Goal: Task Accomplishment & Management: Complete application form

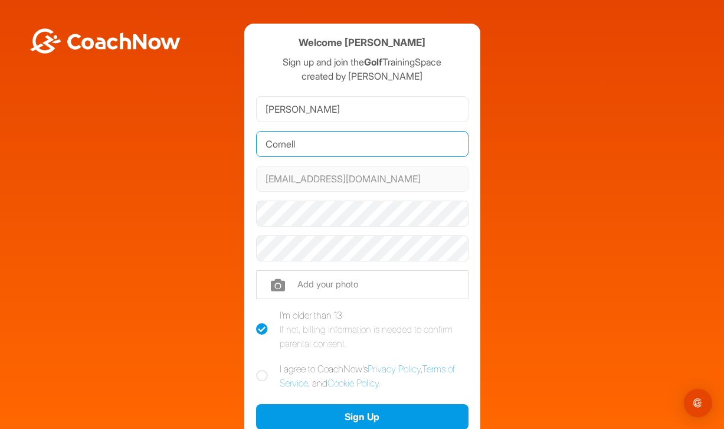
click at [300, 143] on input "Cornell" at bounding box center [362, 144] width 213 height 26
type input "Young"
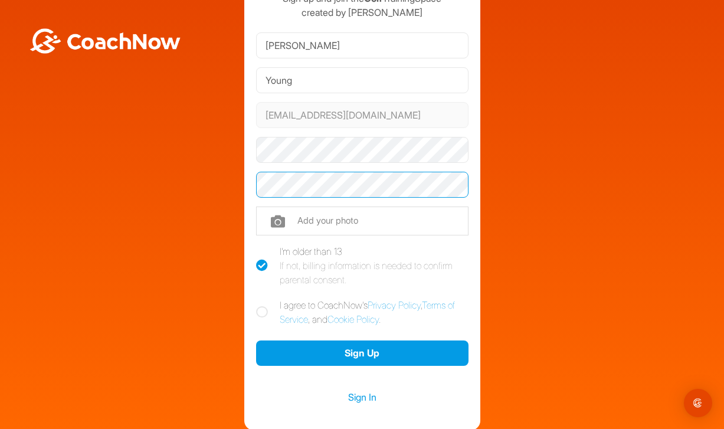
scroll to position [74, 0]
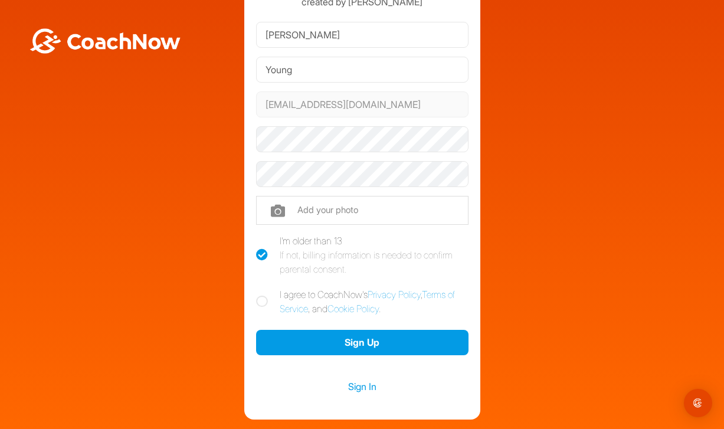
click at [261, 300] on icon at bounding box center [262, 302] width 12 height 12
click at [261, 295] on input "I agree to CoachNow's Privacy Policy , Terms of Service , and Cookie Policy ." at bounding box center [260, 291] width 8 height 8
checkbox input "true"
click at [309, 213] on input "file" at bounding box center [362, 210] width 213 height 28
type input "C:\fakepath\IMG_3651.jpeg"
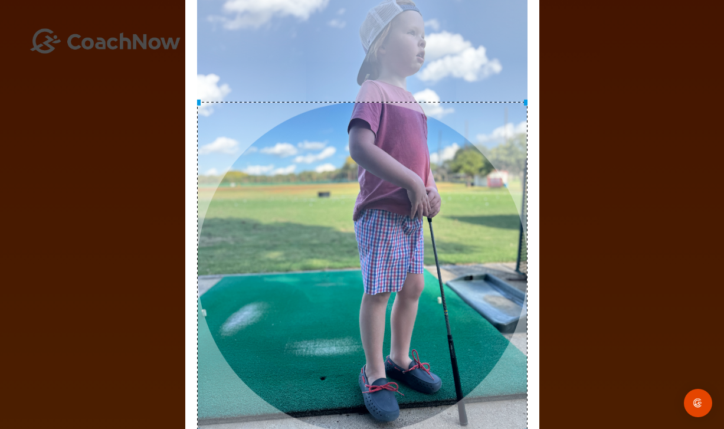
drag, startPoint x: 403, startPoint y: 178, endPoint x: 400, endPoint y: 269, distance: 91.0
click at [400, 269] on div at bounding box center [362, 267] width 331 height 331
drag, startPoint x: 401, startPoint y: 259, endPoint x: 409, endPoint y: 96, distance: 163.1
click at [409, 100] on div at bounding box center [362, 265] width 331 height 331
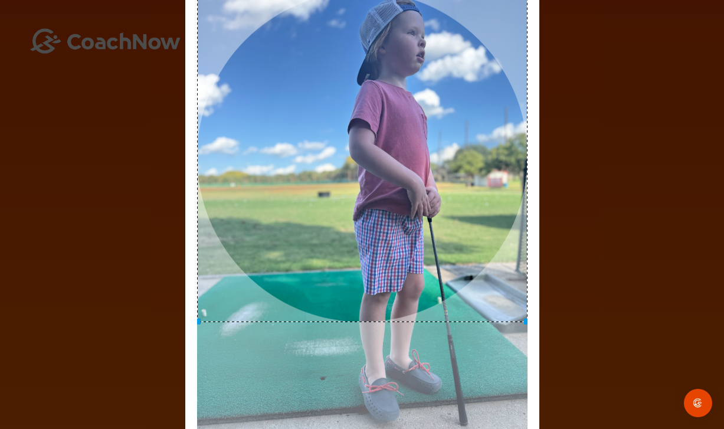
drag, startPoint x: 438, startPoint y: 82, endPoint x: 438, endPoint y: 66, distance: 16.5
click at [438, 66] on div at bounding box center [362, 156] width 331 height 331
click at [692, 401] on img "Open Intercom Messenger" at bounding box center [698, 403] width 15 height 15
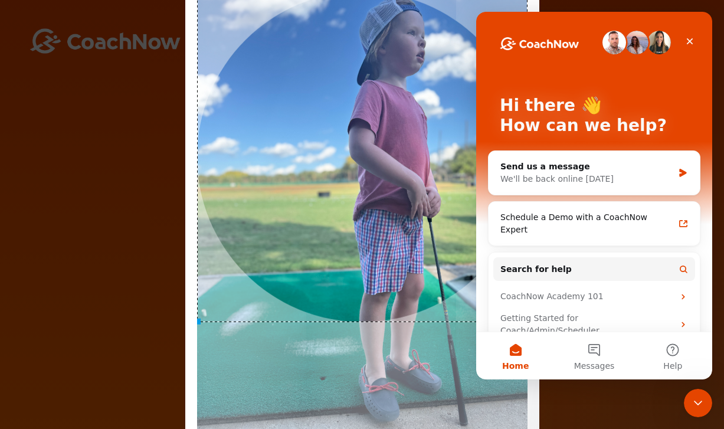
scroll to position [0, 0]
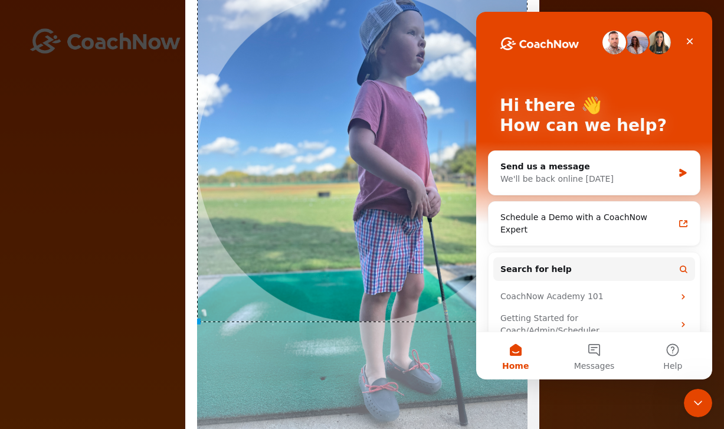
click at [691, 401] on icon "Close Intercom Messenger" at bounding box center [698, 403] width 14 height 14
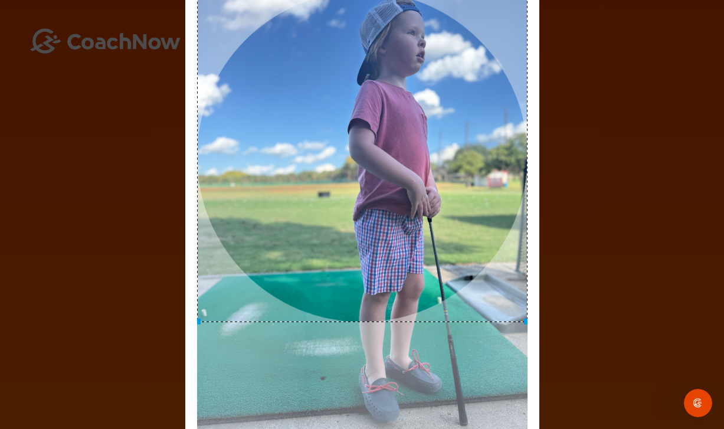
click at [491, 301] on img at bounding box center [362, 211] width 331 height 441
click at [527, 93] on img at bounding box center [362, 211] width 331 height 441
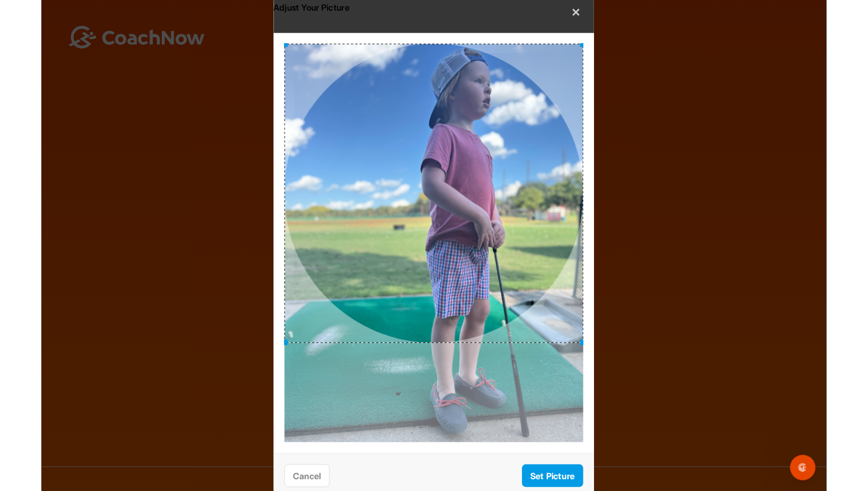
scroll to position [74, 0]
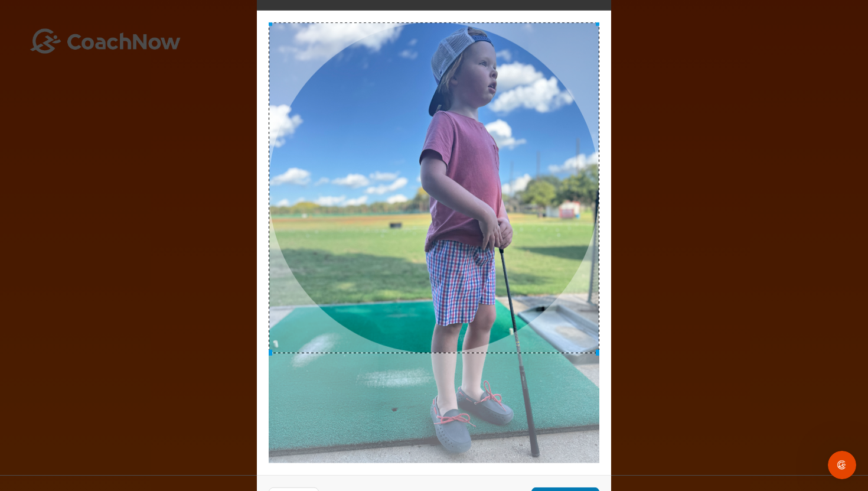
click at [568, 429] on button "Set Picture" at bounding box center [565, 499] width 68 height 25
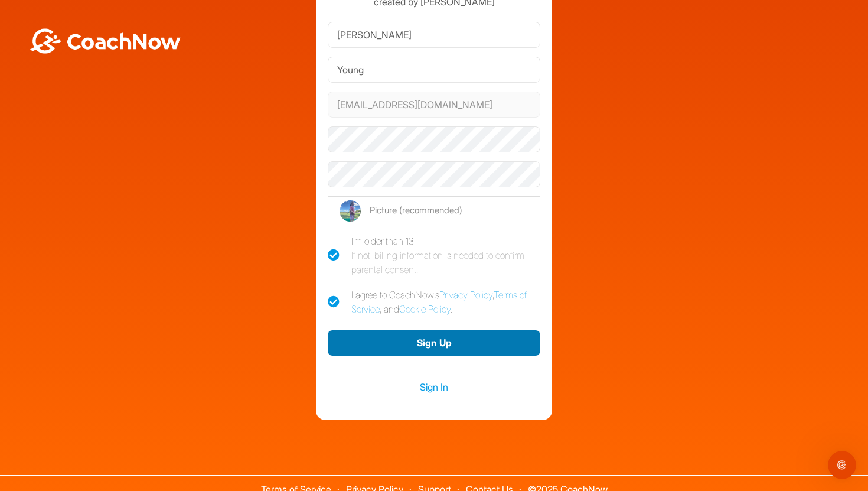
click at [457, 342] on button "Sign Up" at bounding box center [434, 342] width 213 height 25
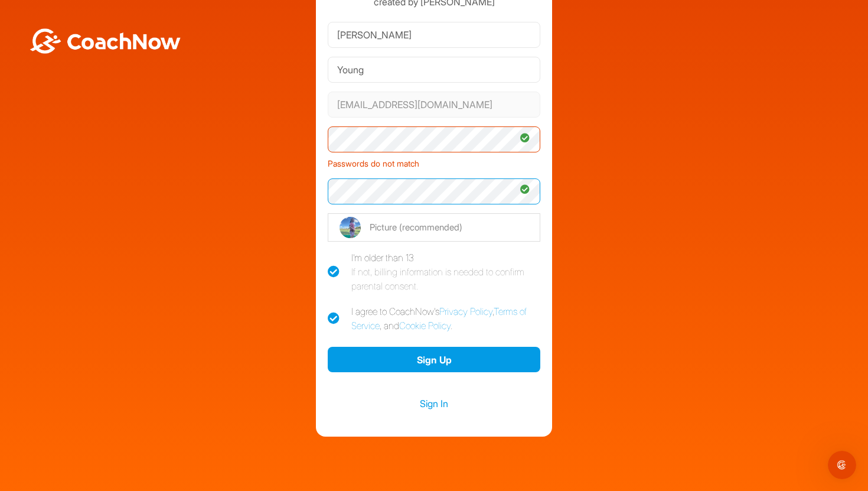
click at [328, 347] on button "Sign Up" at bounding box center [434, 359] width 213 height 25
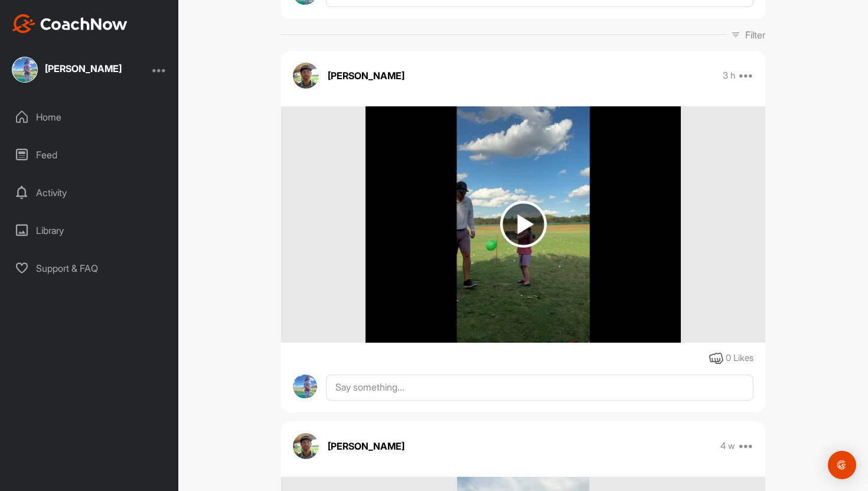
scroll to position [161, 0]
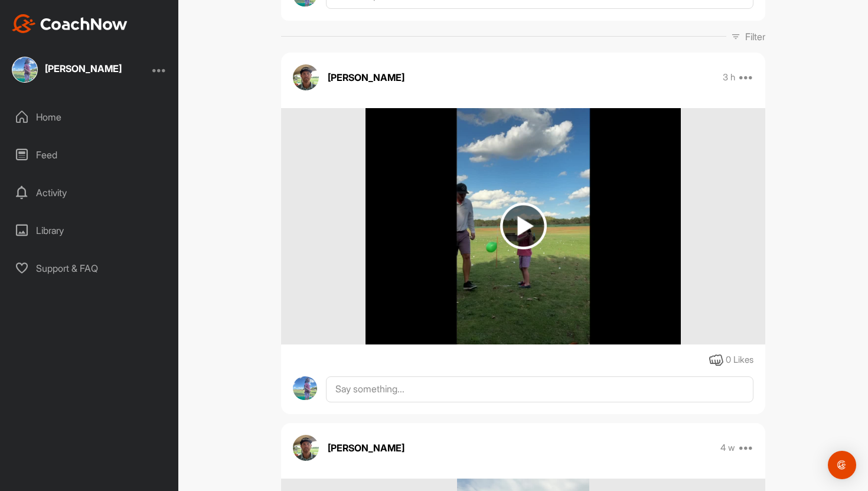
click at [539, 230] on img at bounding box center [523, 225] width 47 height 47
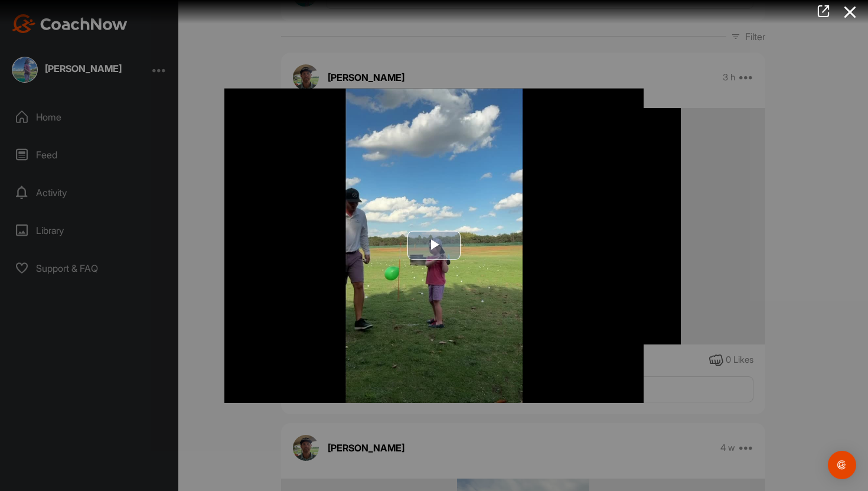
click at [434, 246] on span "Video Player" at bounding box center [434, 246] width 0 height 0
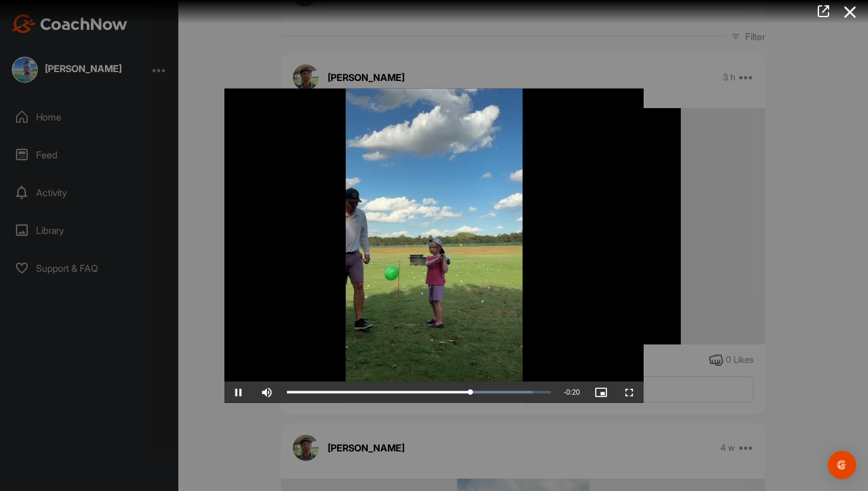
click at [705, 247] on div at bounding box center [434, 245] width 868 height 491
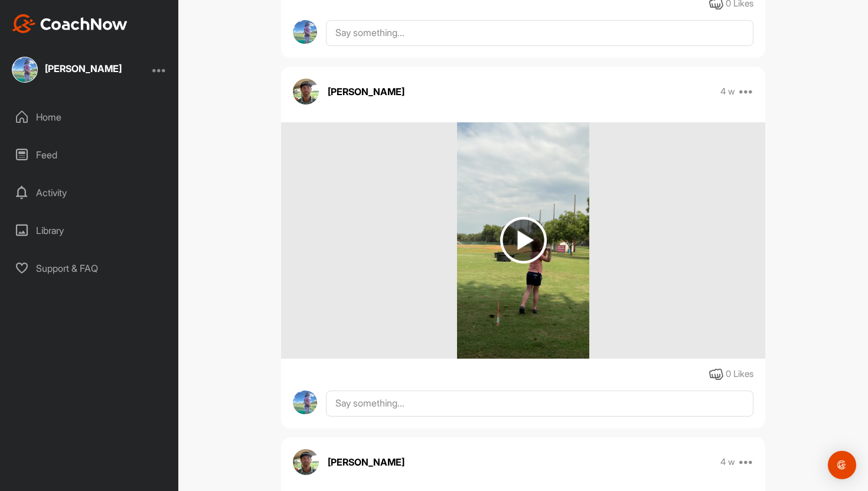
scroll to position [517, 0]
click at [527, 238] on img at bounding box center [523, 239] width 47 height 47
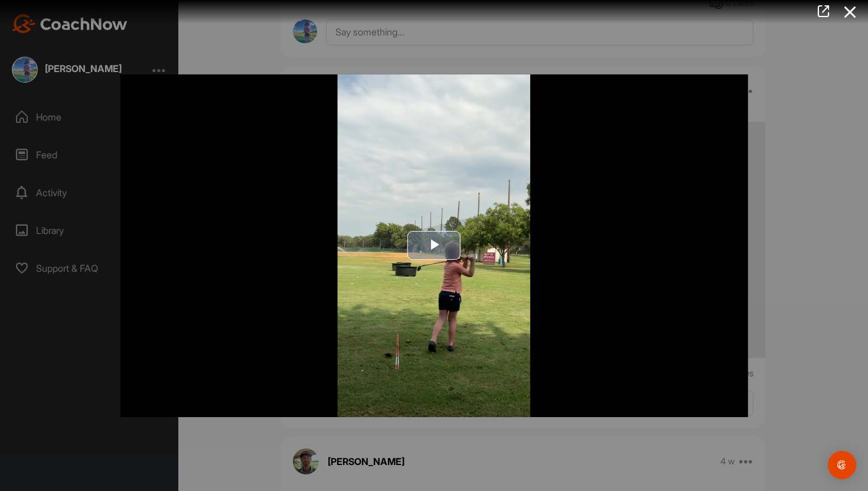
click at [434, 246] on span "Video Player" at bounding box center [434, 246] width 0 height 0
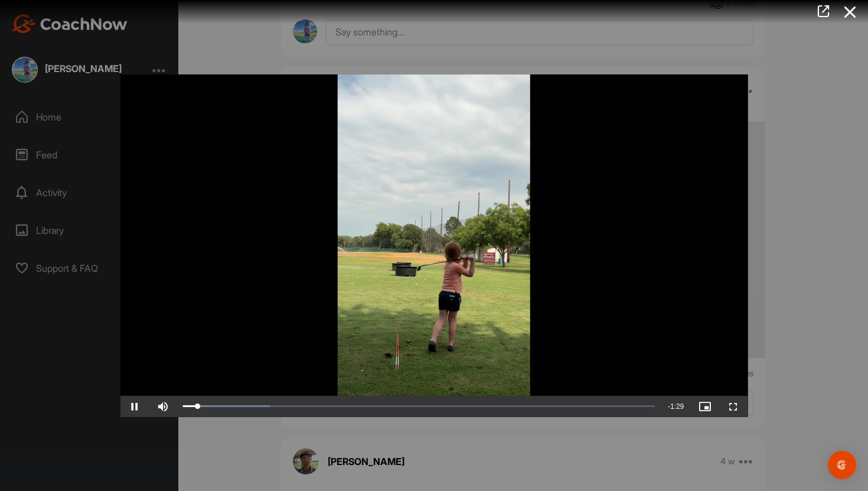
click at [792, 280] on div at bounding box center [434, 245] width 868 height 491
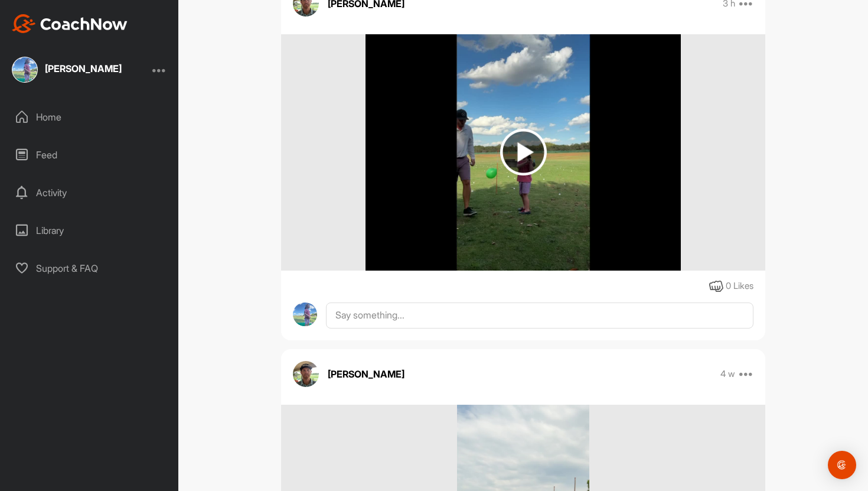
scroll to position [195, 0]
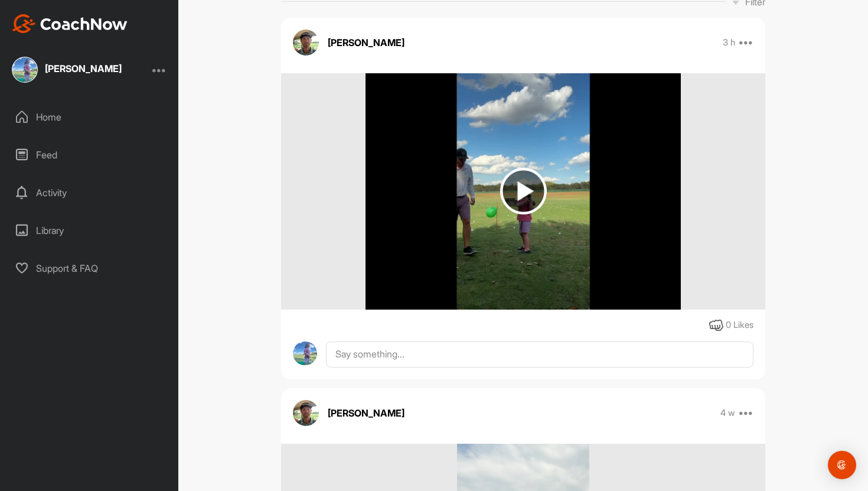
click at [523, 186] on img at bounding box center [523, 191] width 47 height 47
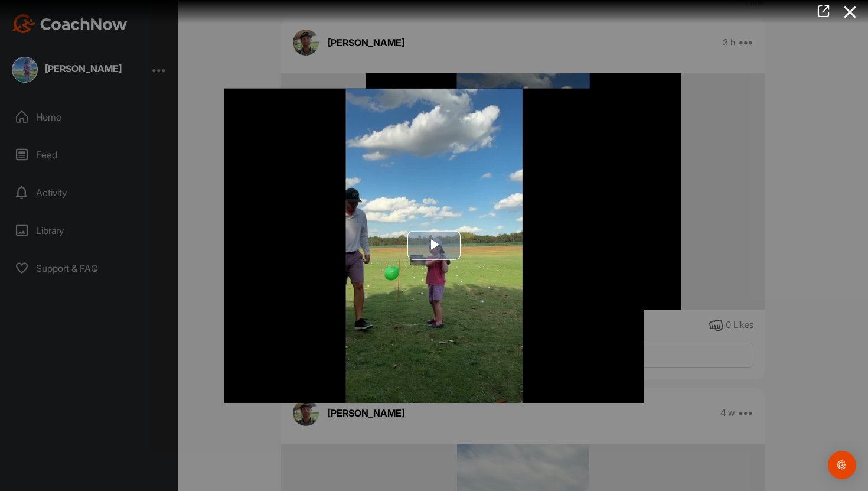
click at [434, 246] on span "Video Player" at bounding box center [434, 246] width 0 height 0
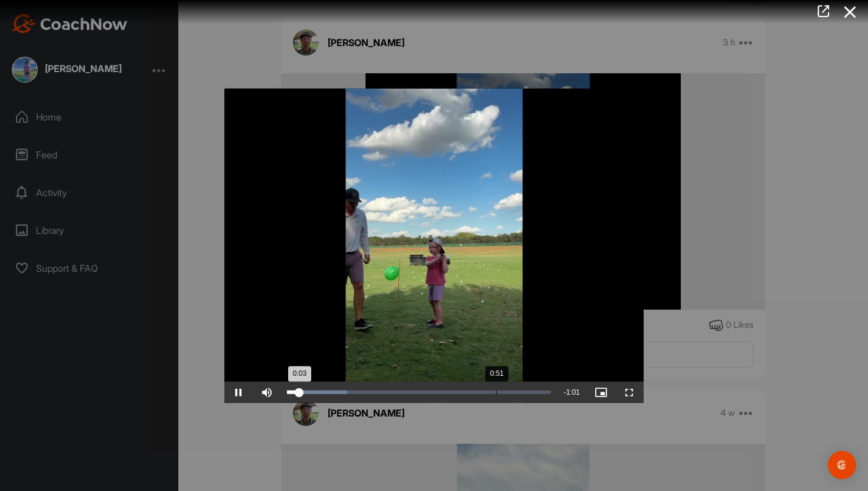
click at [496, 391] on div "Loaded : 22.83% 0:51 0:03" at bounding box center [419, 392] width 264 height 4
click at [516, 391] on div "Loaded : 83.13% 0:55 0:51" at bounding box center [419, 392] width 264 height 4
drag, startPoint x: 521, startPoint y: 390, endPoint x: 564, endPoint y: 391, distance: 43.7
click at [564, 391] on div "Play Skip Backward Skip Forward Mute 98% Current Time 1:04 / Duration 1:04 Load…" at bounding box center [433, 391] width 419 height 21
click at [741, 171] on div at bounding box center [434, 245] width 868 height 491
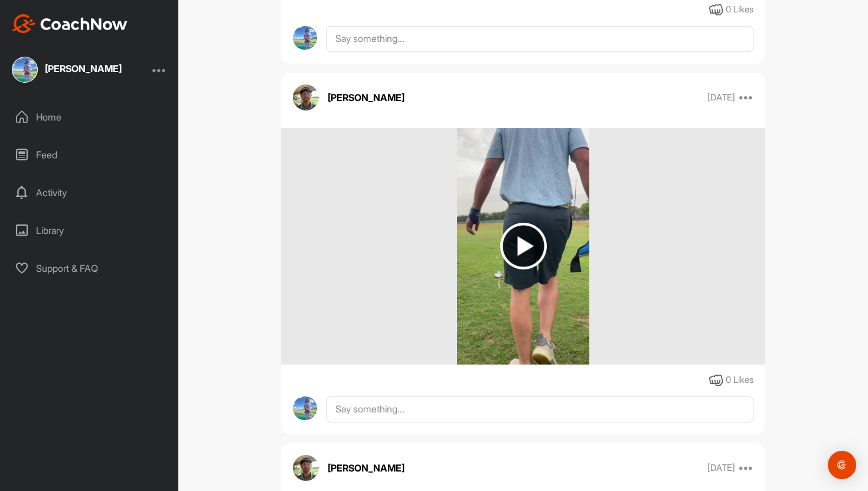
scroll to position [2365, 0]
